Goal: Task Accomplishment & Management: Manage account settings

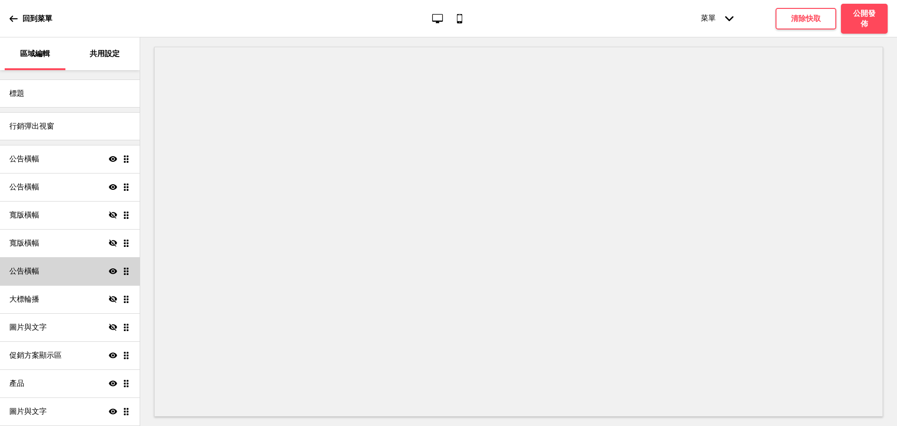
click at [24, 274] on h4 "公告橫幅" at bounding box center [24, 271] width 30 height 10
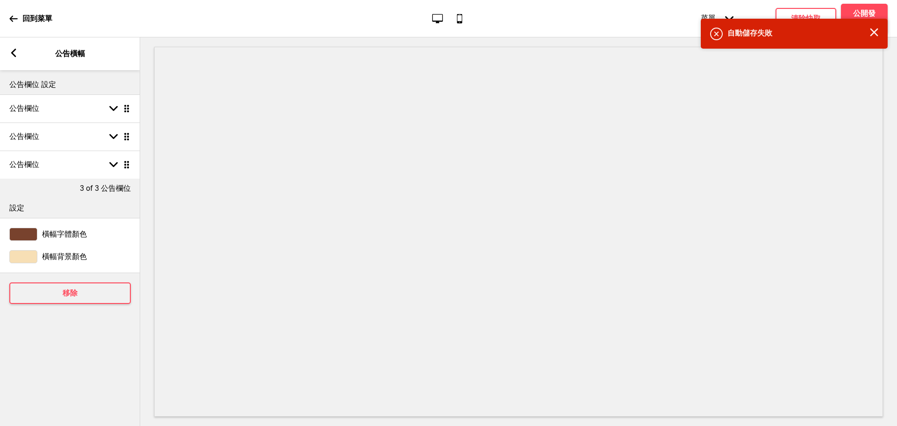
click at [21, 54] on div "箭頭left 公告橫幅" at bounding box center [70, 53] width 140 height 33
click at [8, 51] on div "箭頭left 公告橫幅" at bounding box center [70, 53] width 140 height 33
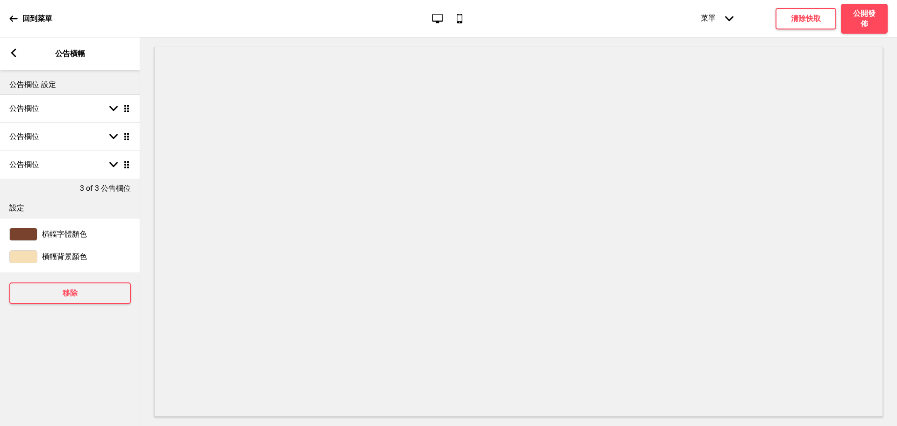
click at [14, 53] on g at bounding box center [13, 53] width 8 height 8
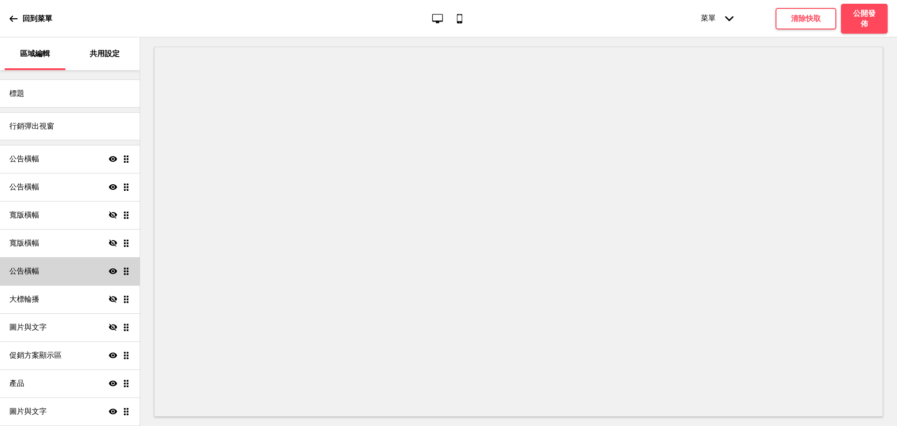
click at [39, 270] on div "公告橫幅 顯示 拖曳" at bounding box center [70, 271] width 140 height 28
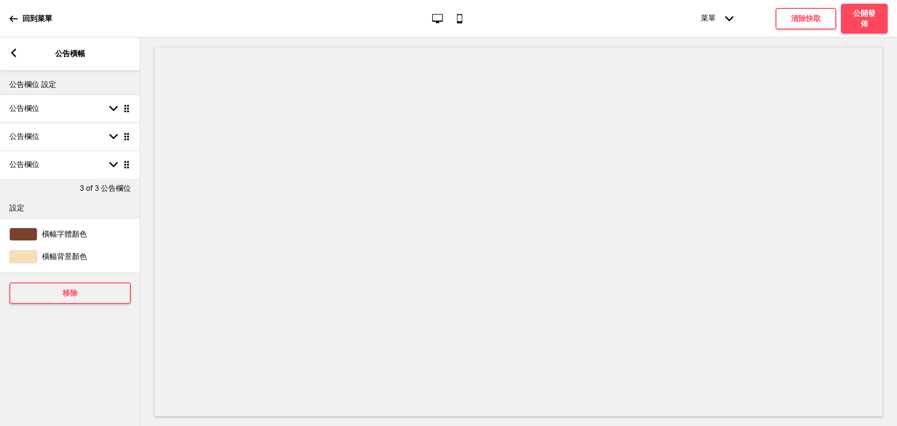
click at [16, 55] on rect at bounding box center [13, 53] width 8 height 8
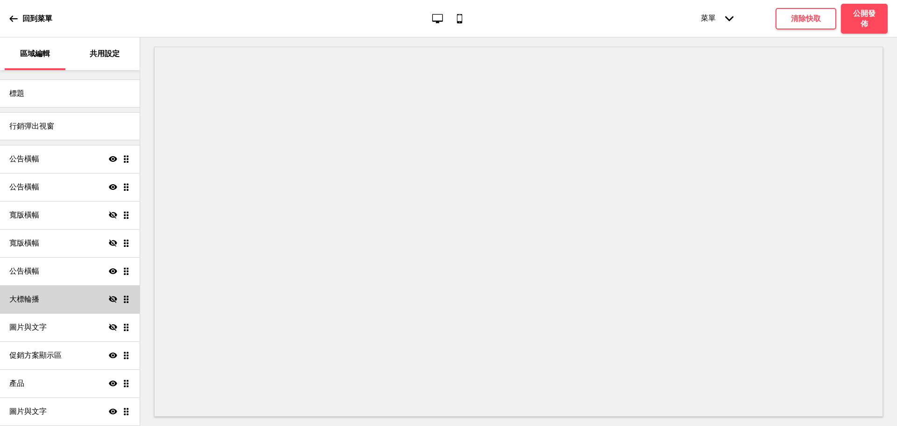
click at [57, 299] on div "大標輪播 隱藏 拖曳" at bounding box center [70, 299] width 140 height 28
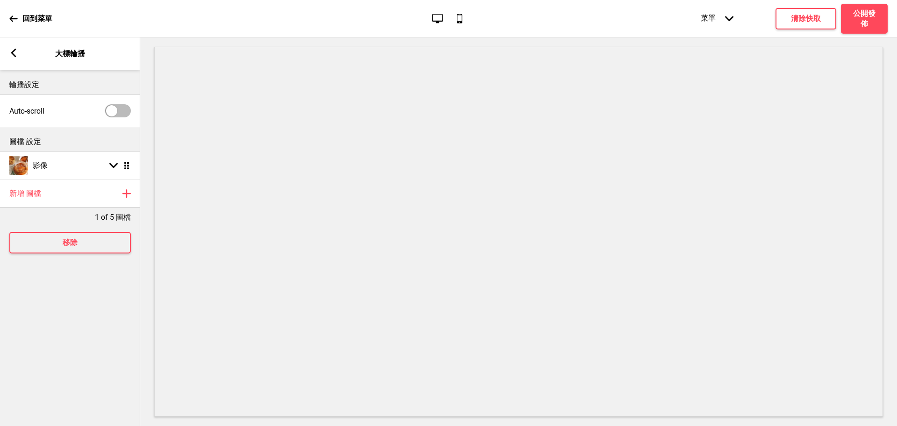
click at [13, 55] on div "箭頭left 大標輪播" at bounding box center [70, 53] width 140 height 33
click at [21, 42] on div "箭頭left 大標輪播" at bounding box center [70, 53] width 140 height 33
click at [14, 56] on icon at bounding box center [13, 53] width 5 height 8
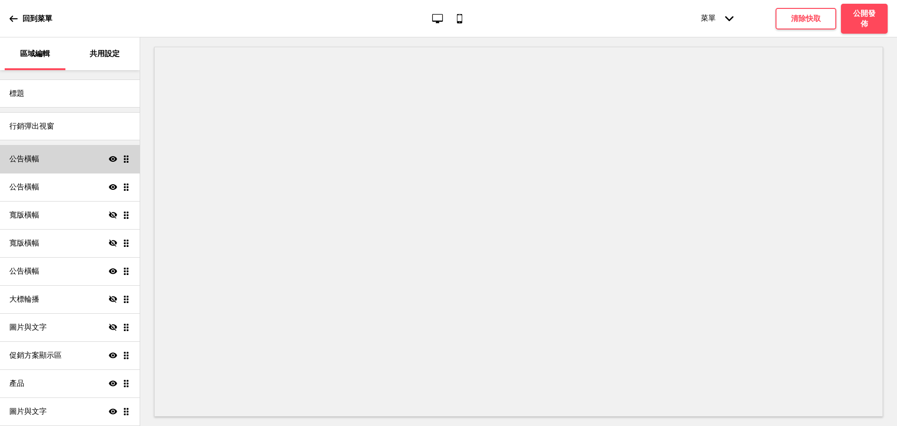
click at [27, 159] on h4 "公告橫幅" at bounding box center [24, 159] width 30 height 10
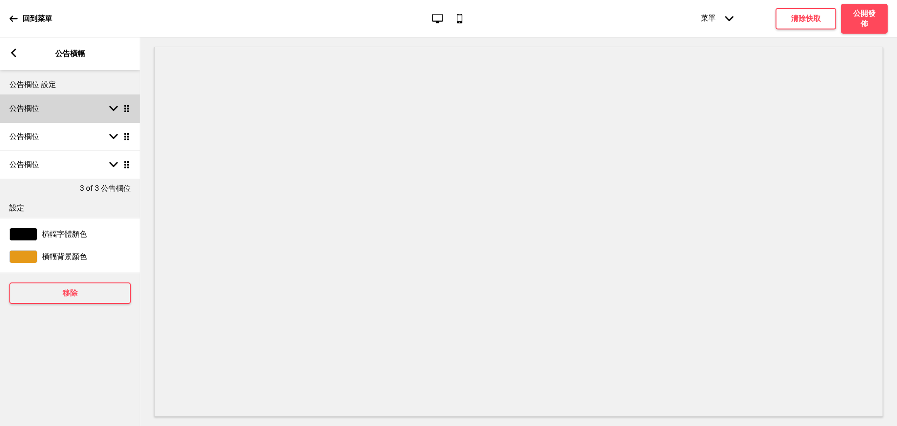
click at [46, 117] on div "公告欄位 箭頭down 拖曳" at bounding box center [70, 108] width 140 height 28
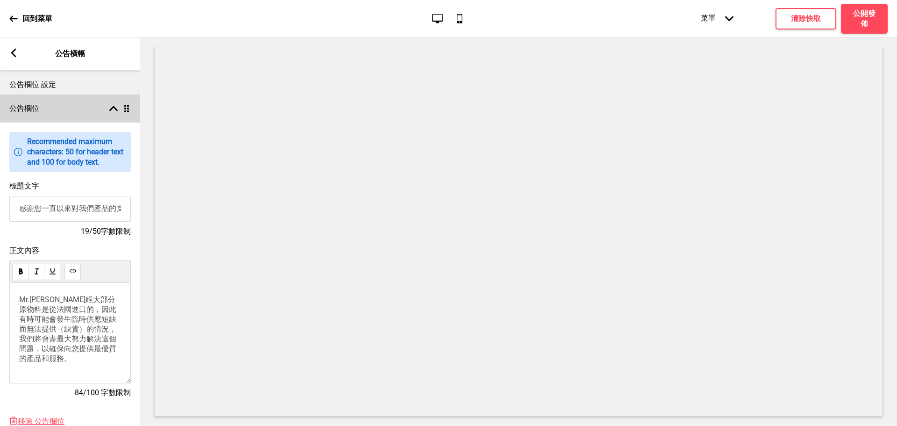
click at [46, 113] on div "公告欄位 箭頭up 拖曳" at bounding box center [70, 108] width 140 height 28
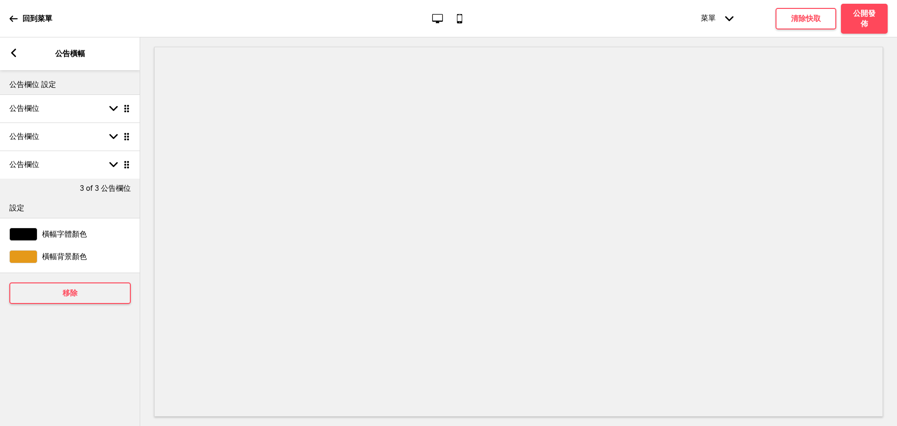
click at [14, 58] on div "箭頭left" at bounding box center [13, 54] width 8 height 10
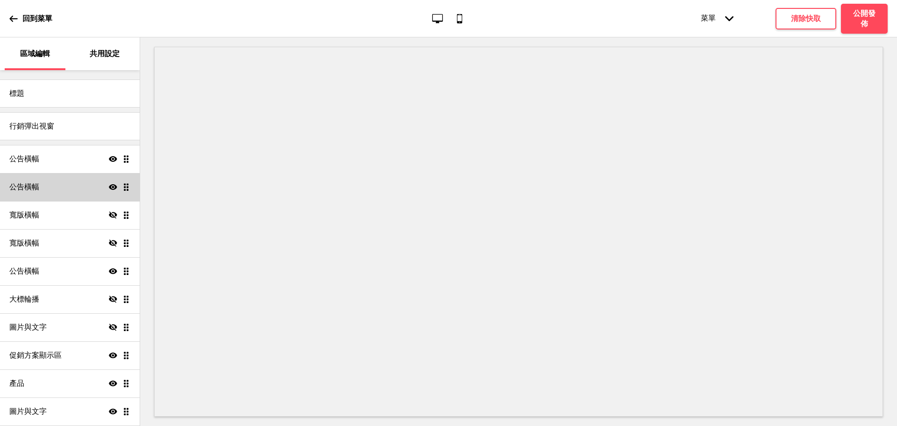
click at [53, 185] on div "公告橫幅 顯示 拖曳" at bounding box center [70, 187] width 140 height 28
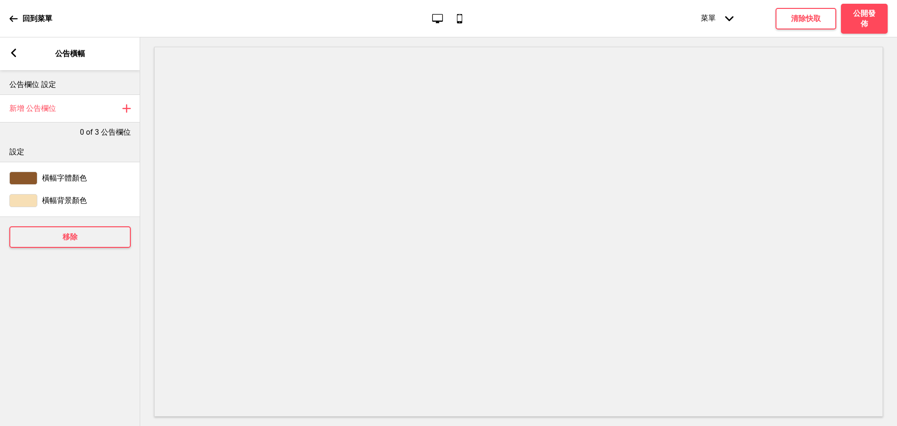
click at [12, 53] on icon at bounding box center [13, 53] width 5 height 8
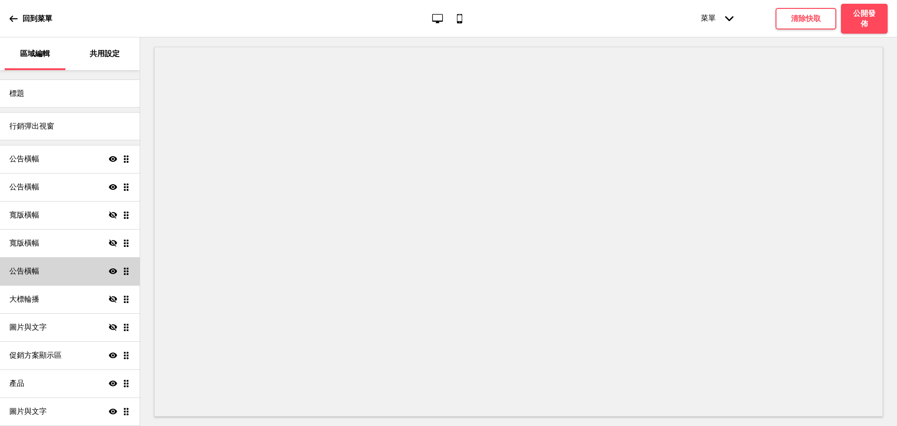
click at [14, 268] on h4 "公告橫幅" at bounding box center [24, 271] width 30 height 10
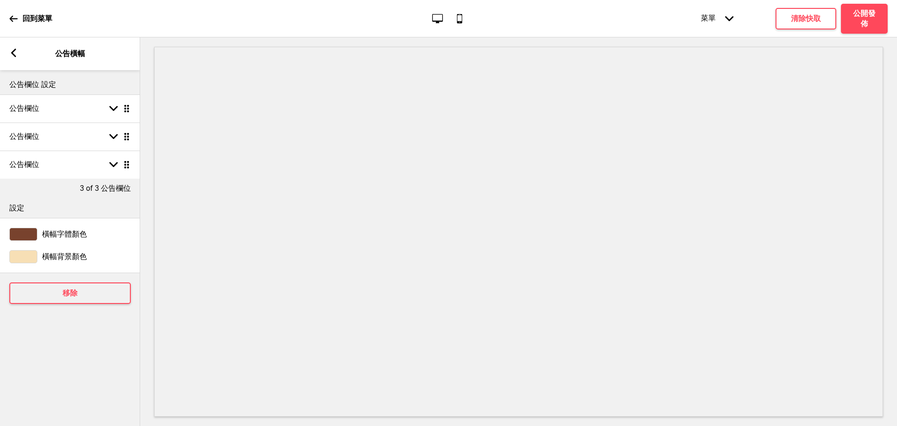
click at [14, 45] on div "箭頭left 公告橫幅" at bounding box center [70, 53] width 140 height 33
click at [12, 51] on rect at bounding box center [13, 53] width 8 height 8
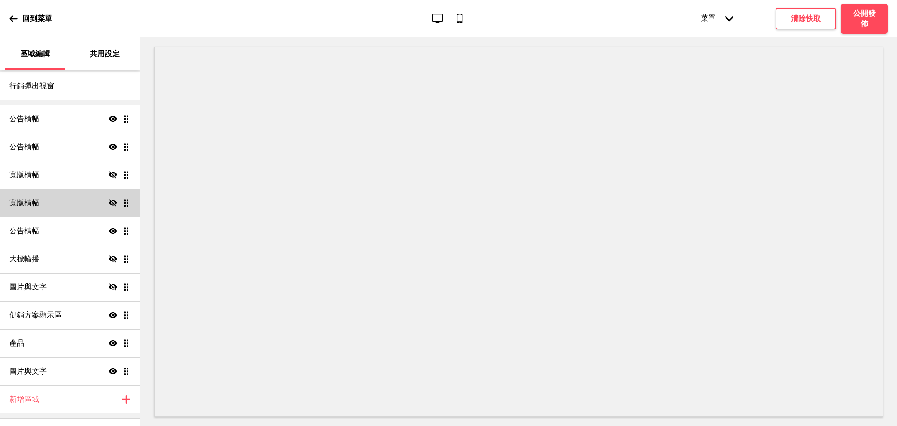
scroll to position [60, 0]
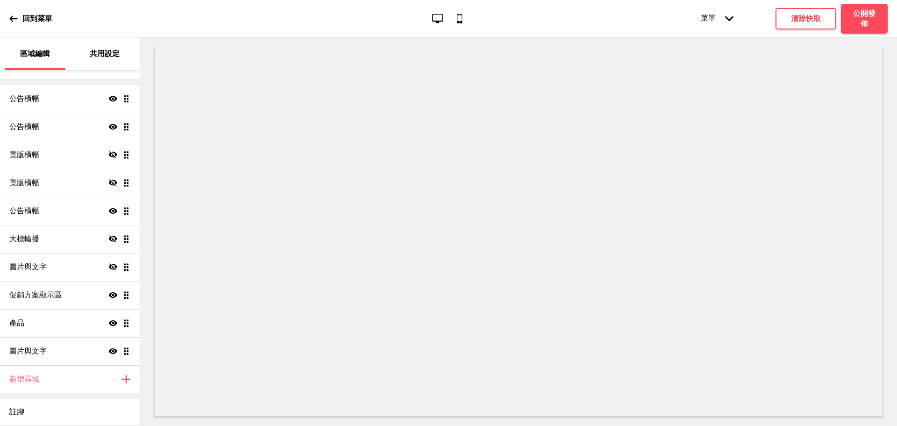
click at [15, 22] on icon at bounding box center [13, 18] width 8 height 8
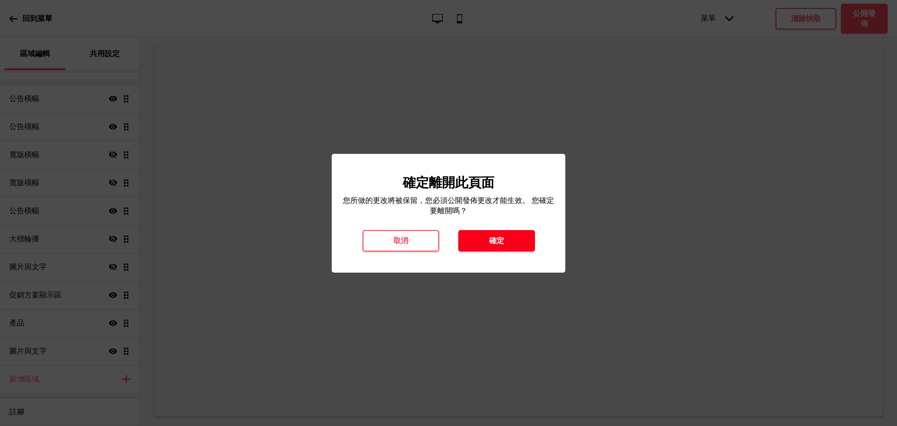
click at [489, 239] on h4 "確定" at bounding box center [496, 241] width 15 height 10
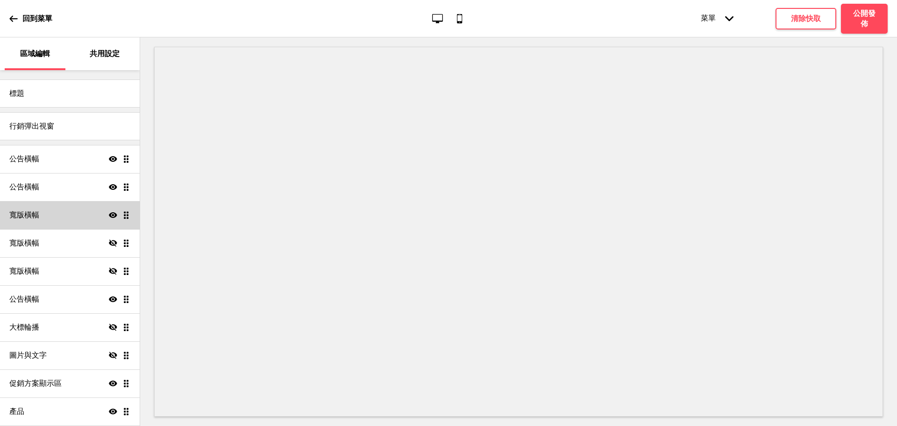
click at [14, 216] on h4 "寬版橫幅" at bounding box center [24, 215] width 30 height 10
select select "large"
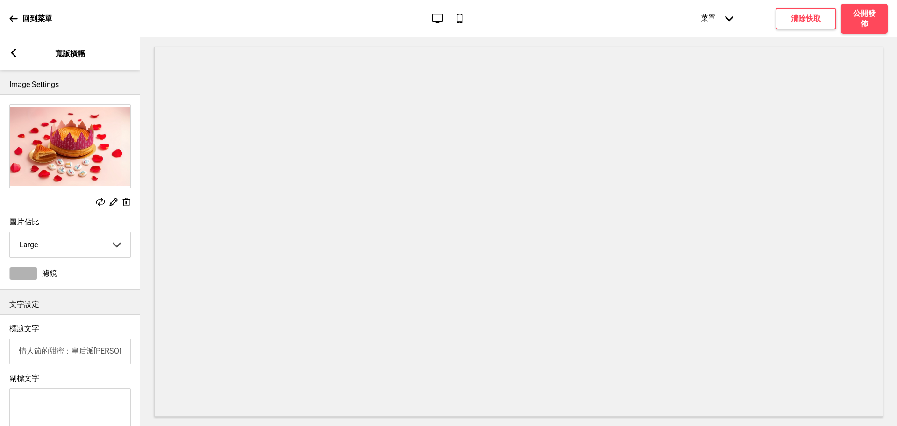
scroll to position [0, 0]
click at [121, 358] on input "情人節的甜蜜：皇后派Tiffanie in Parisr" at bounding box center [70, 351] width 122 height 26
click at [110, 356] on input "情人節的甜蜜：皇后派Tiffanie in Paris" at bounding box center [70, 351] width 122 height 26
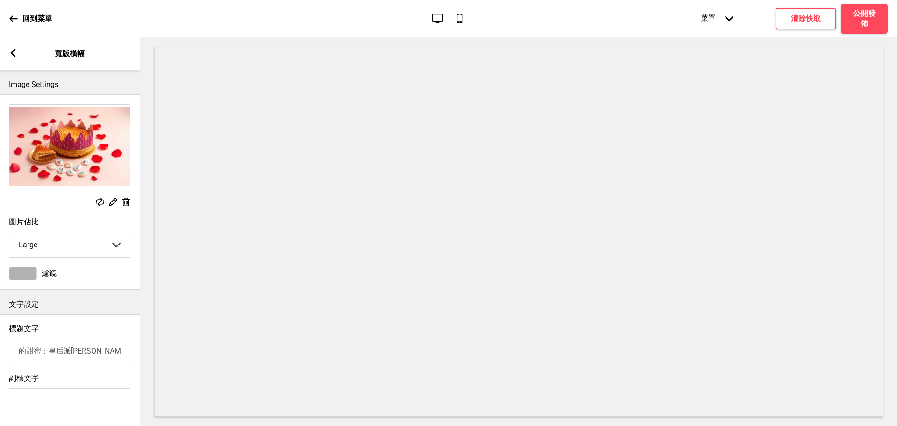
type input "情人節的甜蜜：皇后派Tiffanie in Paris"
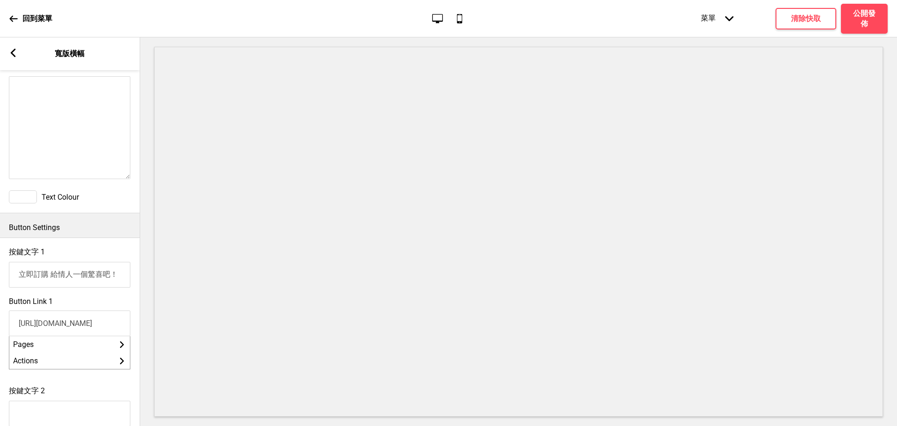
scroll to position [0, 178]
click at [54, 332] on input "https://mrbruno.oddle.me/zh_TW?productId=8aa6009d9899c89d01989d9e4bcc0be7" at bounding box center [70, 323] width 122 height 26
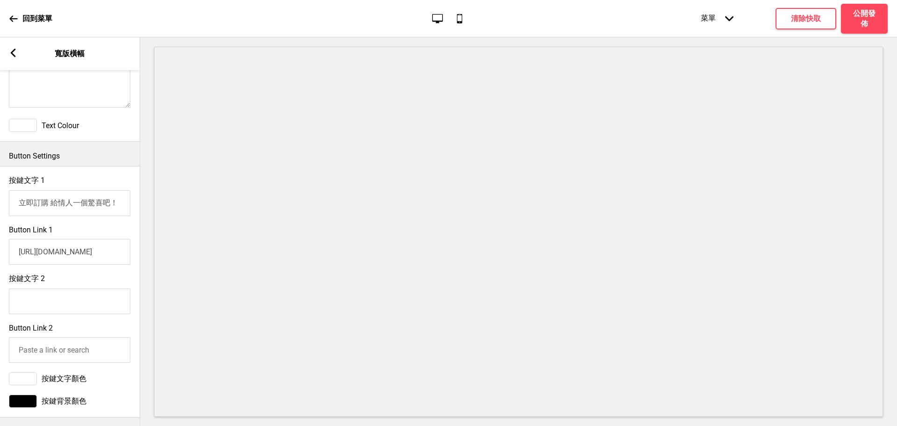
scroll to position [440, 0]
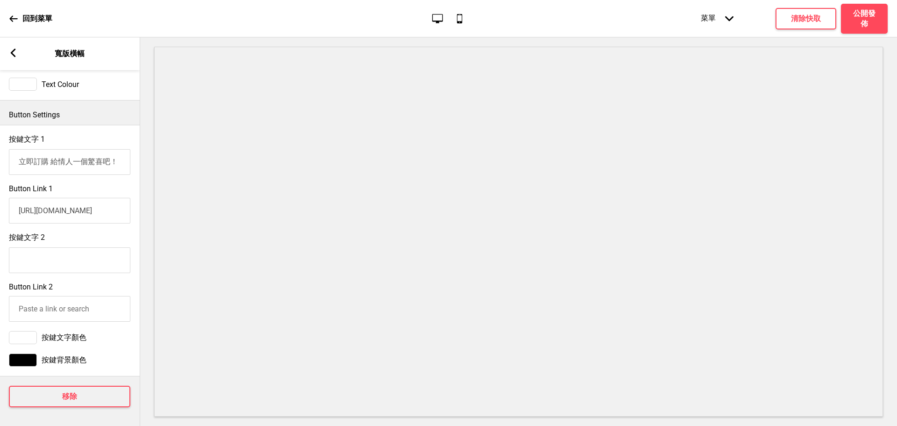
click at [12, 52] on icon at bounding box center [13, 53] width 5 height 8
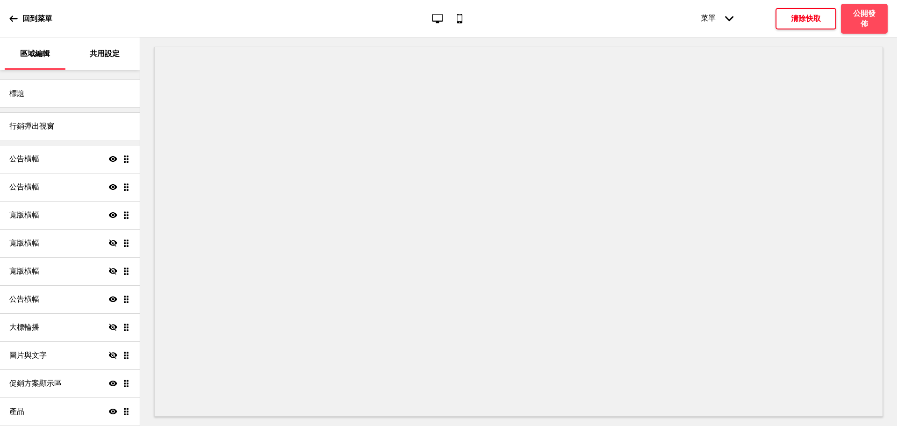
click at [795, 22] on h4 "清除快取" at bounding box center [806, 19] width 30 height 10
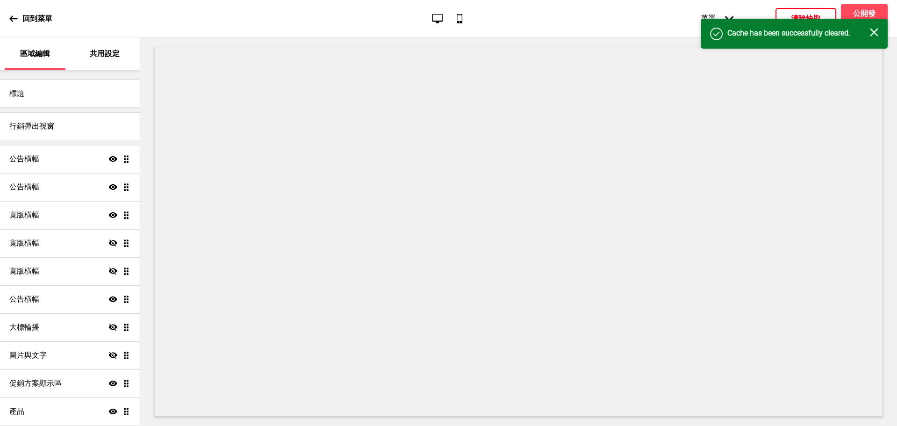
click at [863, 22] on div "成功 Cache has been successfully cleared. 关闭" at bounding box center [794, 34] width 187 height 30
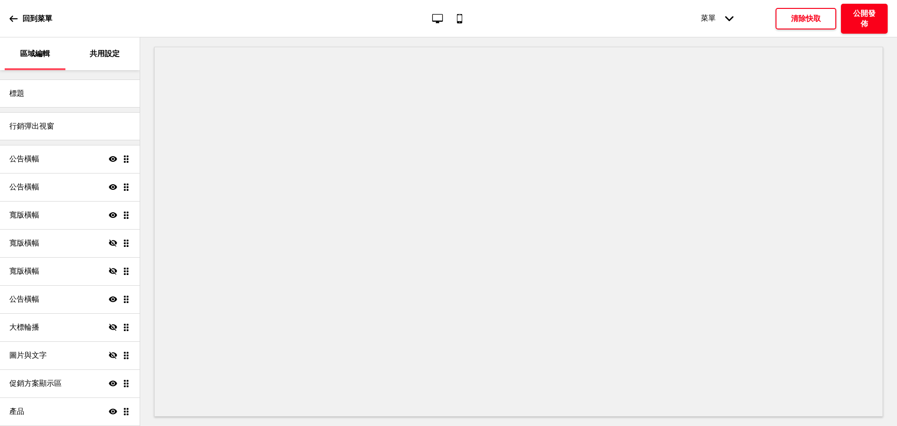
click at [872, 23] on h4 "公開發佈" at bounding box center [865, 18] width 28 height 21
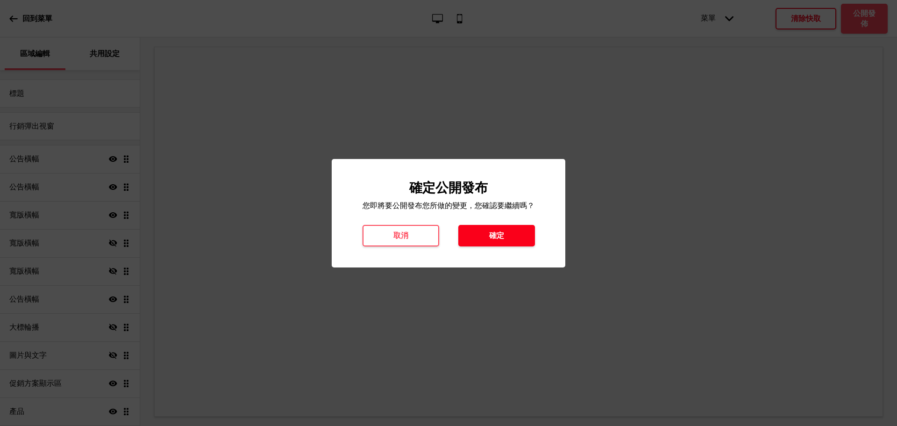
click at [490, 236] on h4 "確定" at bounding box center [496, 235] width 15 height 10
